Goal: Task Accomplishment & Management: Use online tool/utility

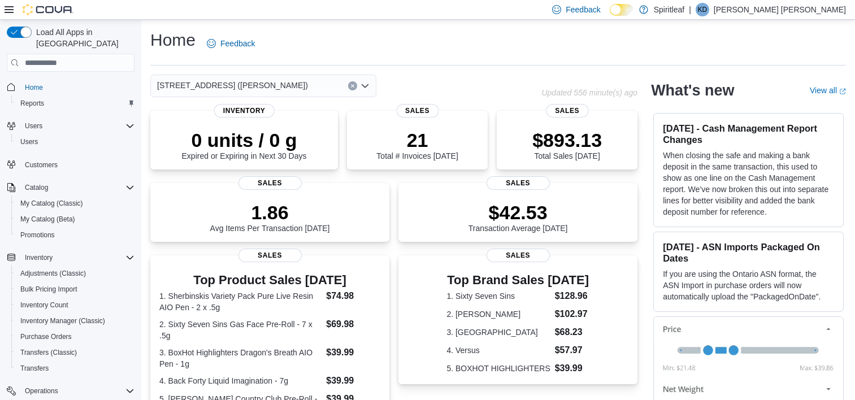
scroll to position [279, 0]
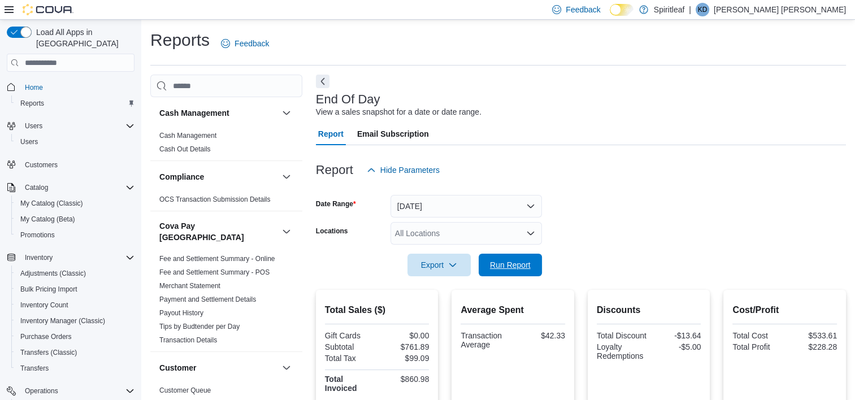
drag, startPoint x: 516, startPoint y: 269, endPoint x: 518, endPoint y: 253, distance: 15.9
click at [516, 269] on span "Run Report" at bounding box center [510, 264] width 41 height 11
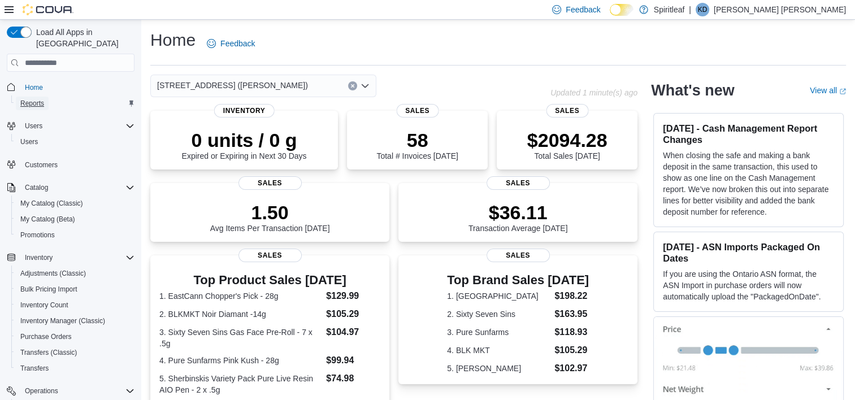
click at [29, 99] on span "Reports" at bounding box center [32, 103] width 24 height 9
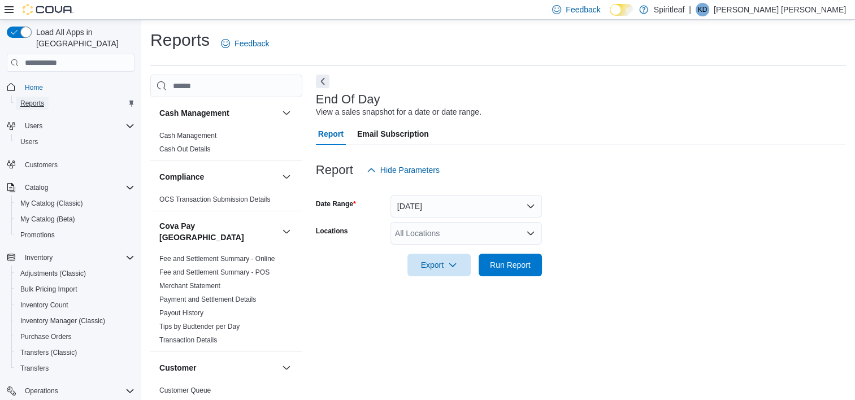
scroll to position [6, 0]
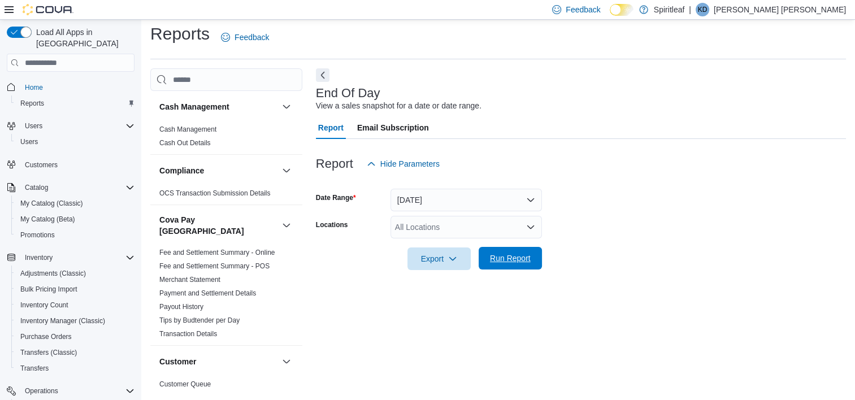
click at [510, 261] on span "Run Report" at bounding box center [510, 258] width 41 height 11
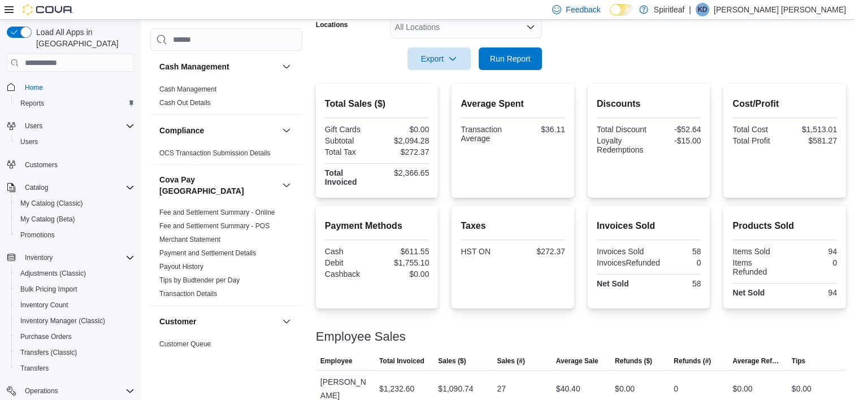
scroll to position [232, 0]
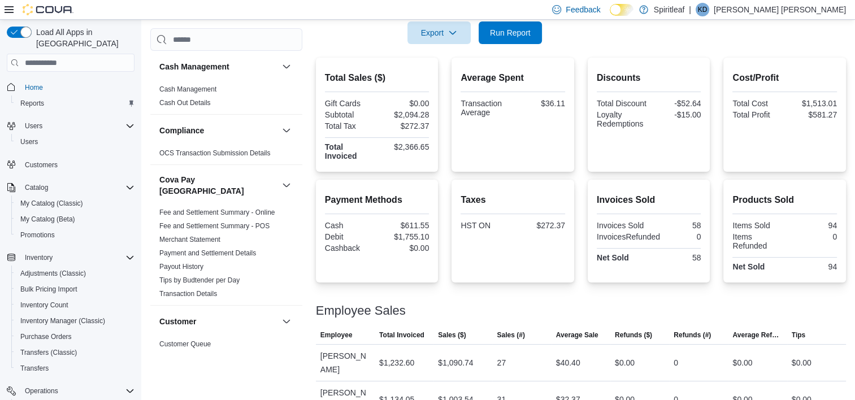
click at [266, 9] on div "Feedback Dark Mode Spiritleaf | KD Kenneth D L" at bounding box center [427, 10] width 855 height 20
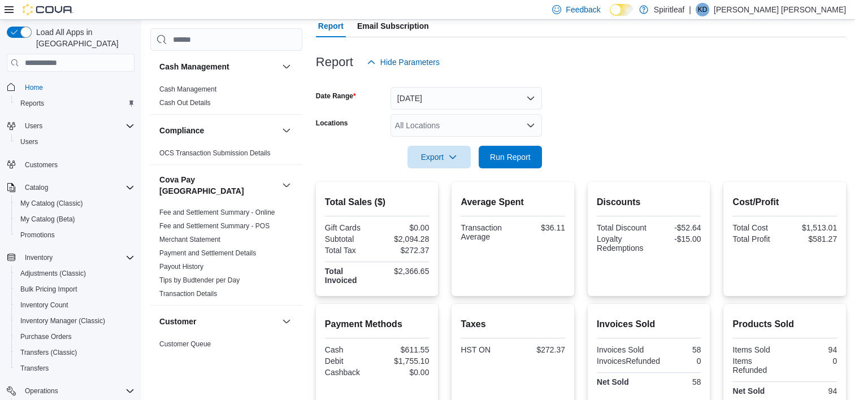
scroll to position [0, 0]
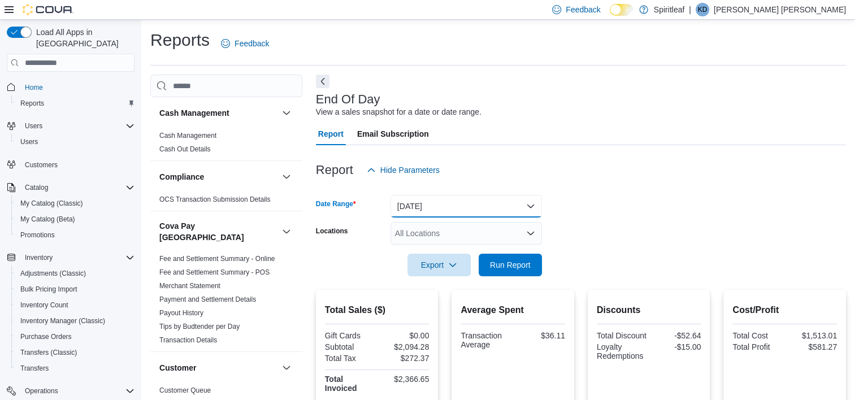
click at [527, 205] on button "Today" at bounding box center [465, 206] width 151 height 23
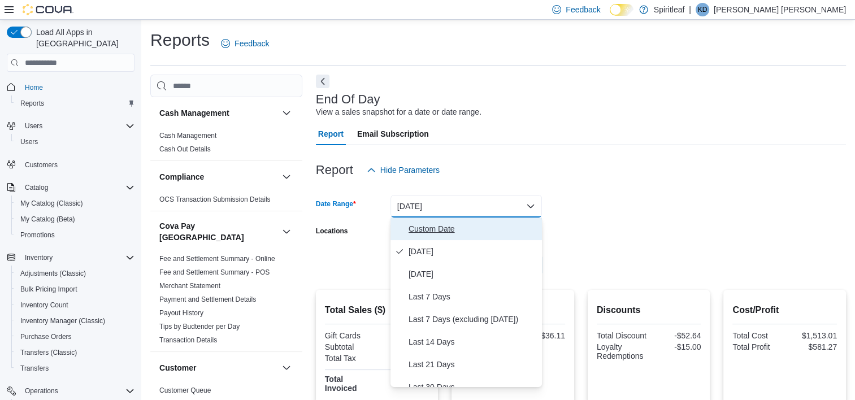
click at [423, 228] on span "Custom Date" at bounding box center [473, 229] width 129 height 14
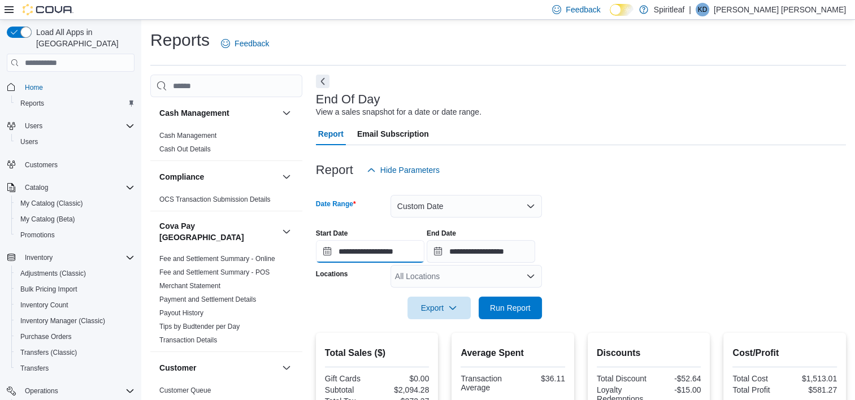
click at [375, 253] on input "**********" at bounding box center [370, 251] width 108 height 23
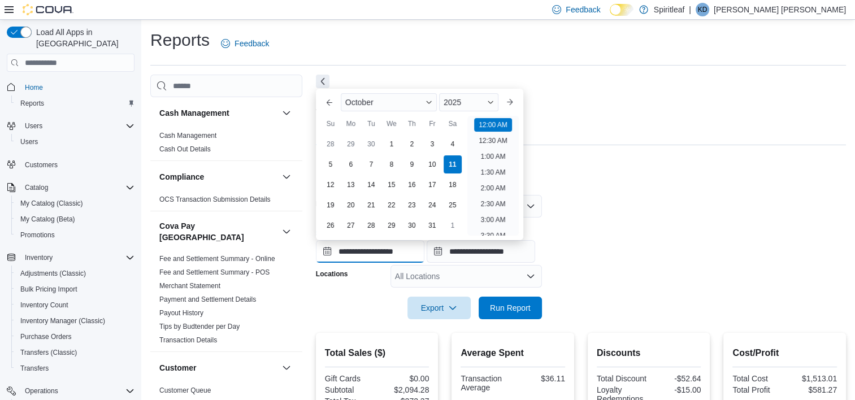
scroll to position [35, 0]
click at [448, 148] on div "4" at bounding box center [452, 144] width 20 height 20
type input "**********"
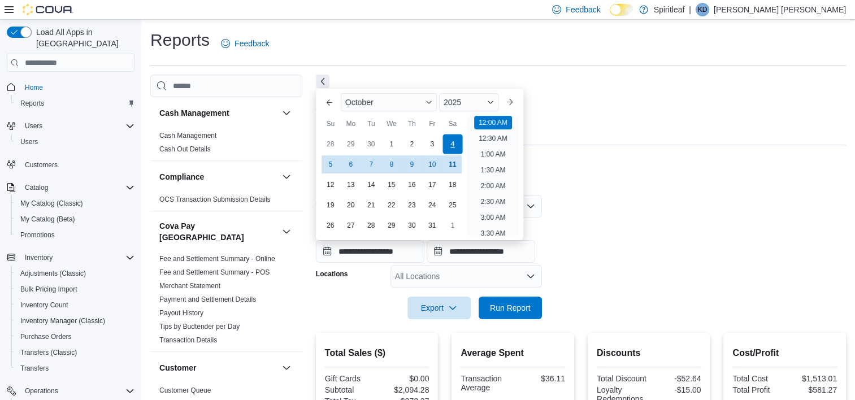
click at [448, 148] on div "4" at bounding box center [452, 144] width 20 height 20
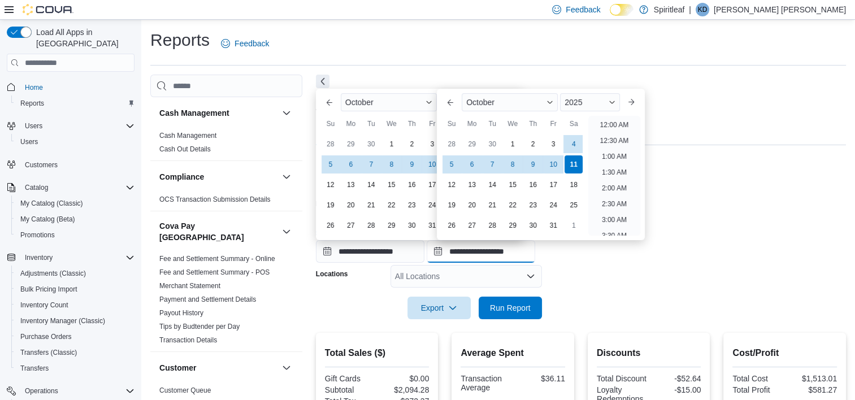
click at [487, 255] on input "**********" at bounding box center [481, 251] width 108 height 23
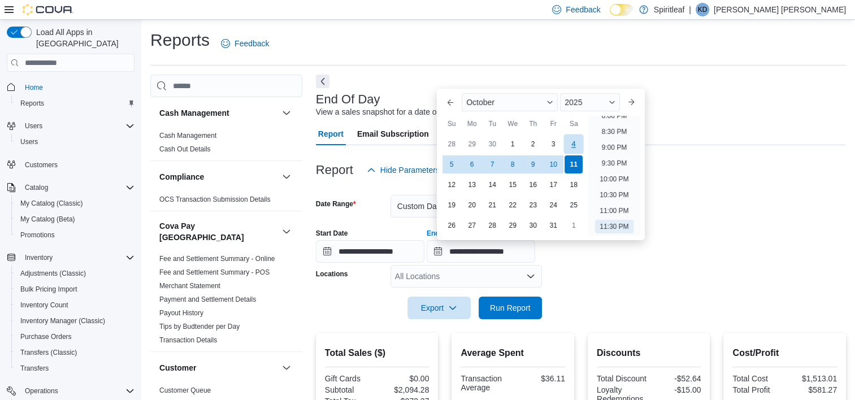
click at [580, 140] on div "4" at bounding box center [574, 144] width 20 height 20
type input "**********"
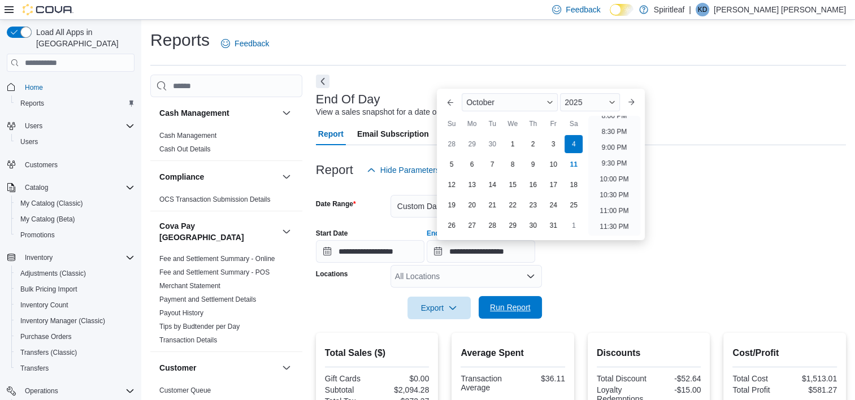
click at [510, 319] on span "Run Report" at bounding box center [510, 307] width 50 height 23
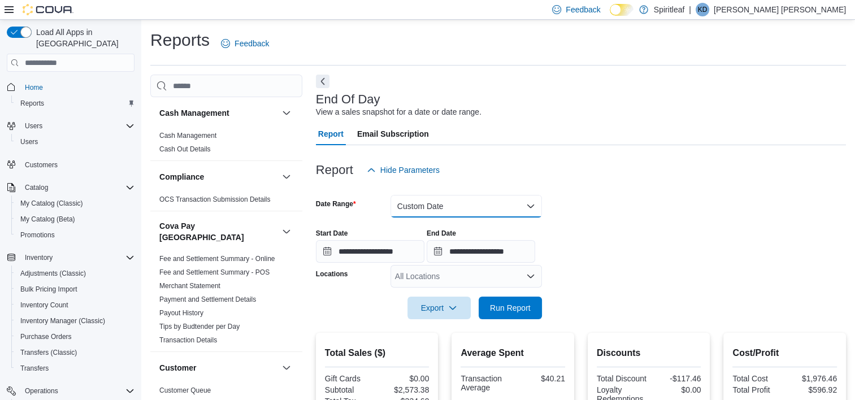
click at [528, 204] on button "Custom Date" at bounding box center [465, 206] width 151 height 23
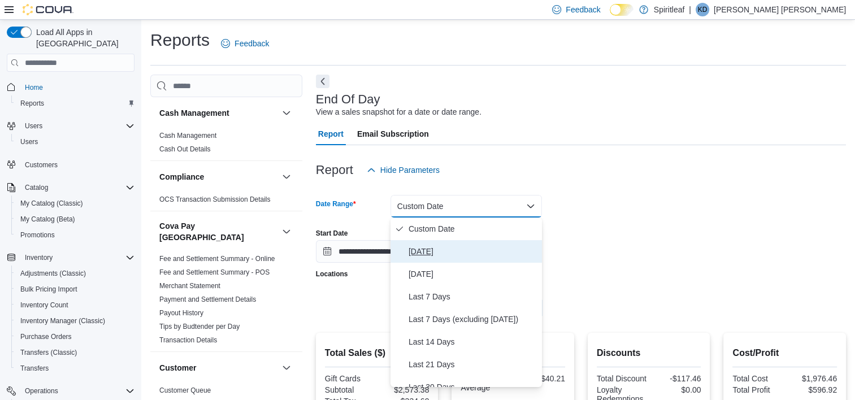
click at [431, 253] on span "Today" at bounding box center [473, 252] width 129 height 14
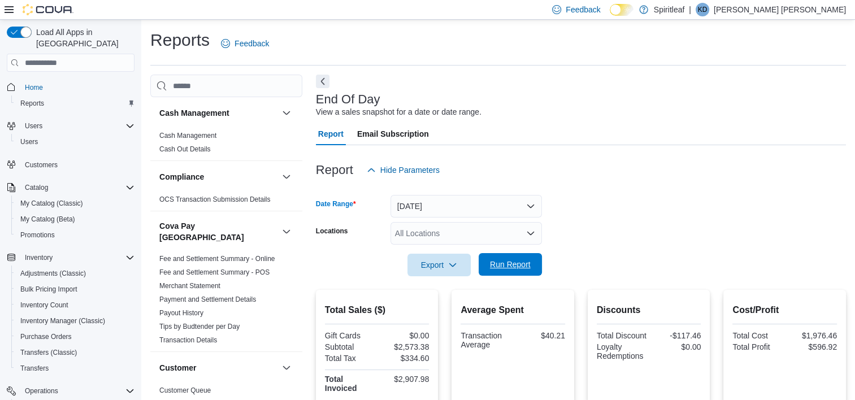
click at [494, 267] on span "Run Report" at bounding box center [510, 264] width 41 height 11
